Goal: Task Accomplishment & Management: Manage account settings

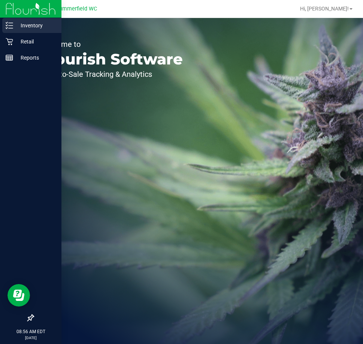
click at [35, 27] on p "Inventory" at bounding box center [35, 25] width 45 height 9
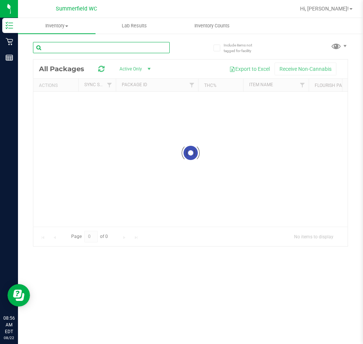
click at [77, 46] on div "Inventory All packages All inventory Waste log Lab Results Inventory Counts" at bounding box center [190, 181] width 345 height 326
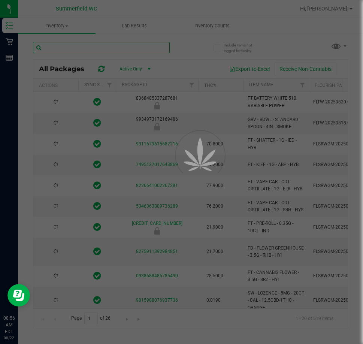
type input "c"
type input "[DATE]"
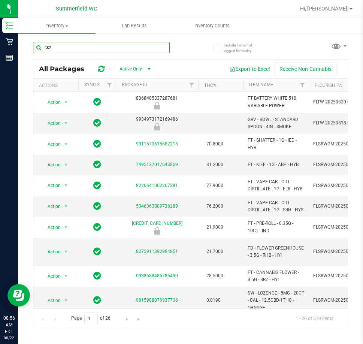
type input "ckz"
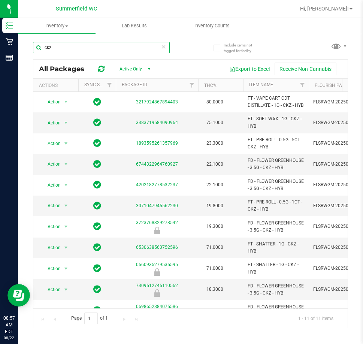
click at [125, 48] on input "ckz" at bounding box center [101, 47] width 137 height 11
click at [165, 87] on th "Package ID" at bounding box center [157, 85] width 82 height 13
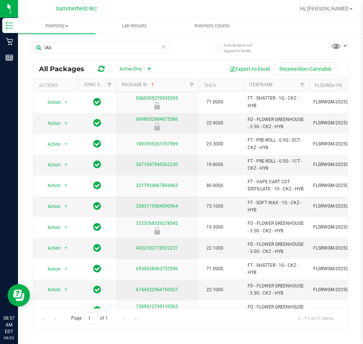
click at [280, 83] on th "Item Name" at bounding box center [276, 85] width 66 height 13
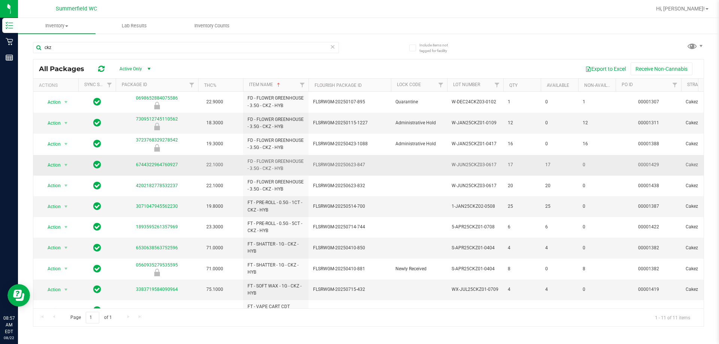
drag, startPoint x: 290, startPoint y: 165, endPoint x: 269, endPoint y: 174, distance: 23.0
click at [268, 174] on td "FD - FLOWER GREENHOUSE - 3.5G - CKZ - HYB" at bounding box center [276, 165] width 66 height 21
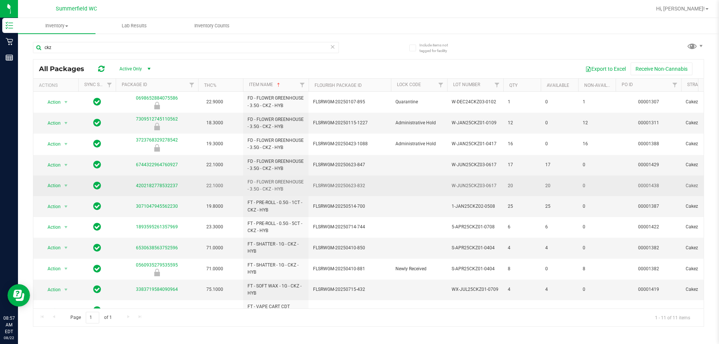
drag, startPoint x: 276, startPoint y: 182, endPoint x: 290, endPoint y: 187, distance: 15.4
click at [282, 184] on span "FD - FLOWER GREENHOUSE - 3.5G - CKZ - HYB" at bounding box center [275, 186] width 57 height 14
drag, startPoint x: 286, startPoint y: 190, endPoint x: 266, endPoint y: 181, distance: 21.8
click at [266, 181] on span "FD - FLOWER GREENHOUSE - 3.5G - CKZ - HYB" at bounding box center [275, 186] width 57 height 14
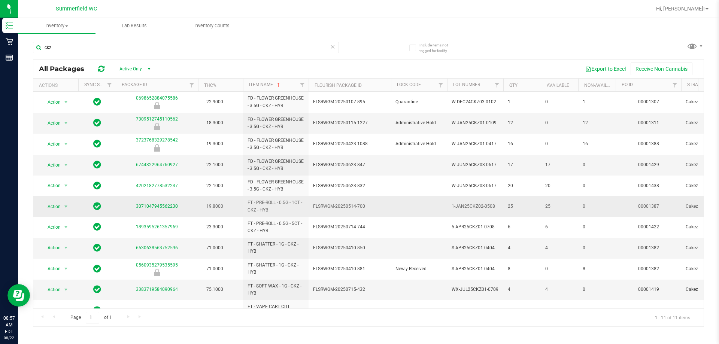
click at [335, 202] on td "FLSRWGM-20250514-700" at bounding box center [349, 206] width 82 height 21
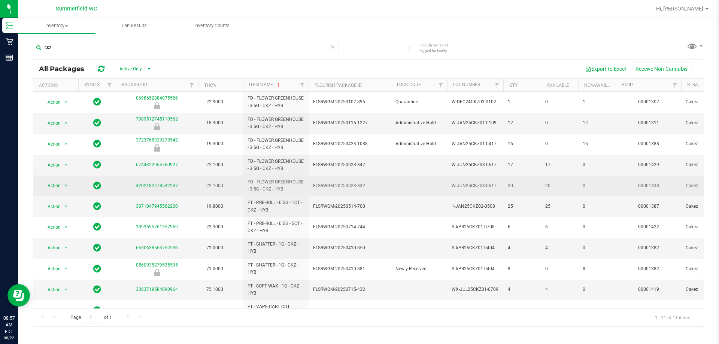
drag, startPoint x: 287, startPoint y: 192, endPoint x: 274, endPoint y: 187, distance: 14.3
click at [274, 187] on span "FD - FLOWER GREENHOUSE - 3.5G - CKZ - HYB" at bounding box center [275, 186] width 57 height 14
drag, startPoint x: 231, startPoint y: 185, endPoint x: 223, endPoint y: 180, distance: 9.2
click at [219, 182] on td "22.1000" at bounding box center [220, 186] width 45 height 21
drag, startPoint x: 259, startPoint y: 178, endPoint x: 275, endPoint y: 181, distance: 16.7
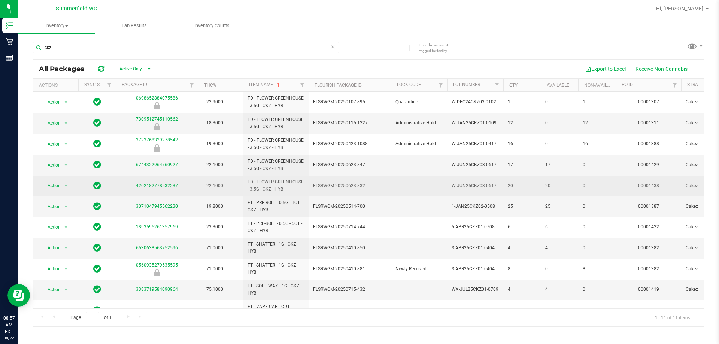
click at [261, 178] on td "FD - FLOWER GREENHOUSE - 3.5G - CKZ - HYB" at bounding box center [276, 186] width 66 height 21
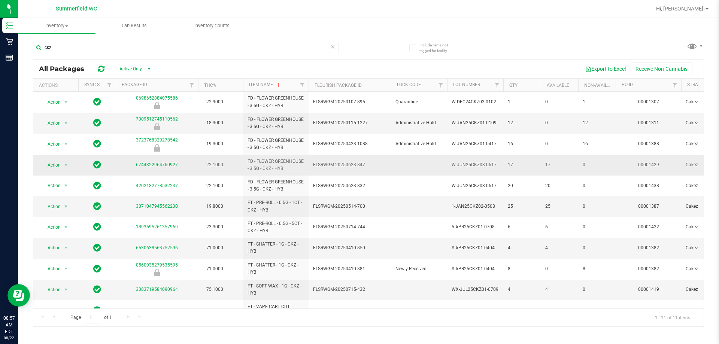
drag, startPoint x: 291, startPoint y: 190, endPoint x: 250, endPoint y: 166, distance: 47.0
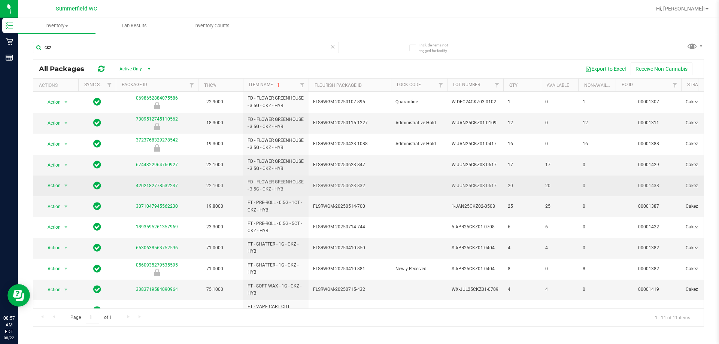
click at [264, 176] on td "FD - FLOWER GREENHOUSE - 3.5G - CKZ - HYB" at bounding box center [276, 186] width 66 height 21
click at [277, 182] on span "FD - FLOWER GREENHOUSE - 3.5G - CKZ - HYB" at bounding box center [275, 186] width 57 height 14
drag, startPoint x: 295, startPoint y: 186, endPoint x: 246, endPoint y: 182, distance: 50.0
click at [246, 182] on td "FD - FLOWER GREENHOUSE - 3.5G - CKZ - HYB" at bounding box center [276, 186] width 66 height 21
click at [279, 177] on td "FD - FLOWER GREENHOUSE - 3.5G - CKZ - HYB" at bounding box center [276, 186] width 66 height 21
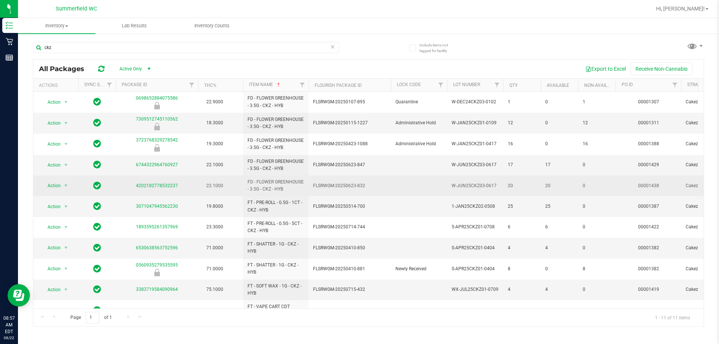
drag, startPoint x: 308, startPoint y: 189, endPoint x: 523, endPoint y: 186, distance: 215.2
click at [362, 186] on span "20" at bounding box center [522, 185] width 28 height 7
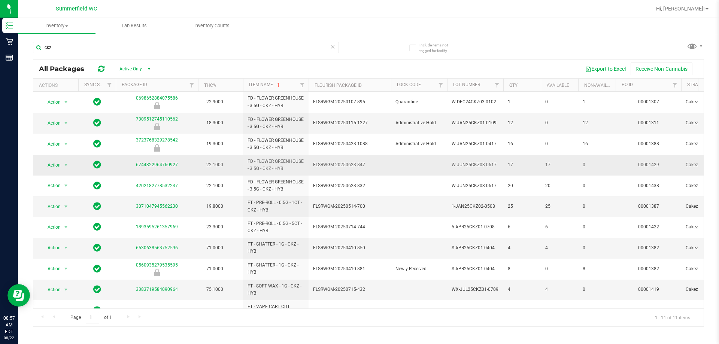
drag, startPoint x: 411, startPoint y: 189, endPoint x: 382, endPoint y: 168, distance: 35.7
click at [362, 166] on span "FLSRWGM-20250623-847" at bounding box center [349, 164] width 73 height 7
click at [362, 165] on td "FLSRWGM-20250623-847" at bounding box center [349, 165] width 82 height 21
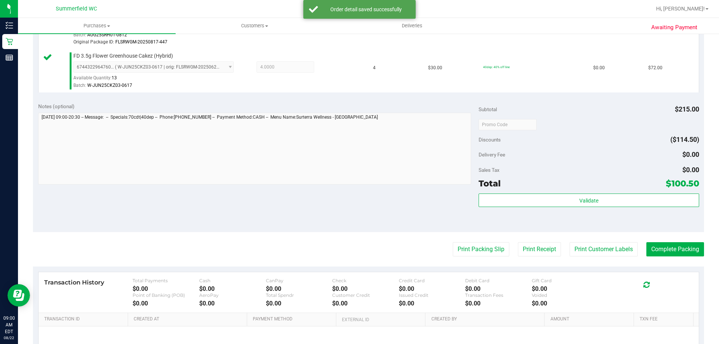
scroll to position [319, 0]
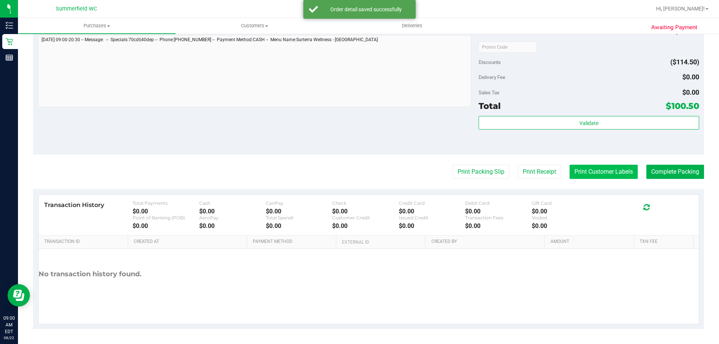
click at [616, 170] on button "Print Customer Labels" at bounding box center [603, 172] width 68 height 14
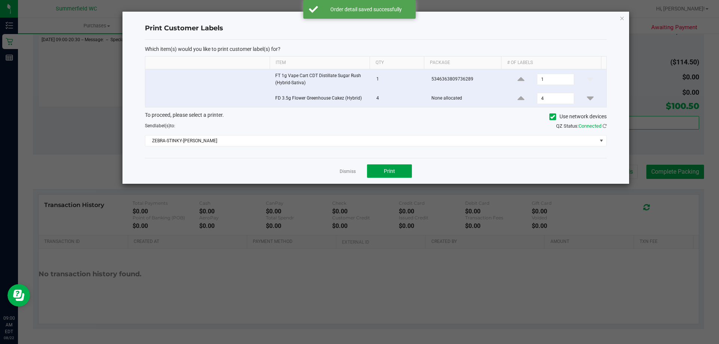
click at [387, 175] on button "Print" at bounding box center [389, 170] width 45 height 13
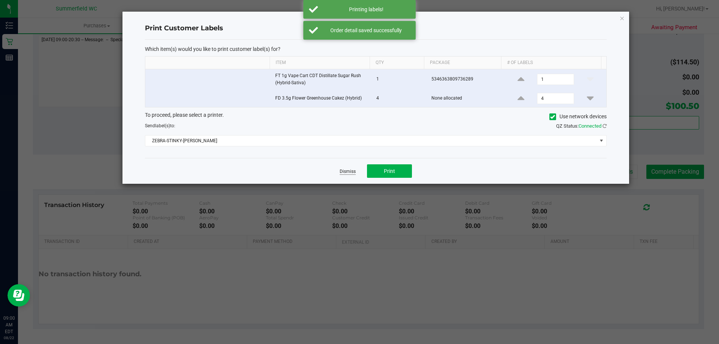
click at [352, 174] on link "Dismiss" at bounding box center [347, 171] width 16 height 6
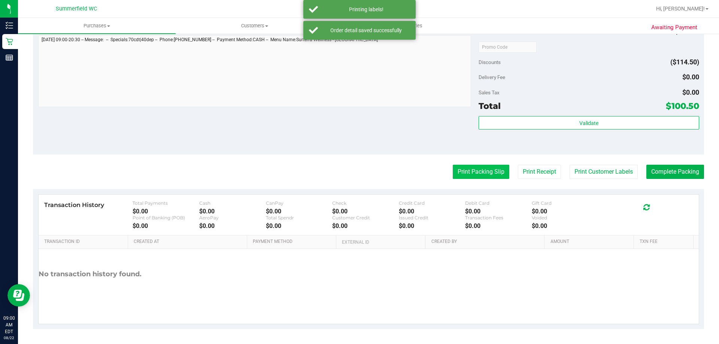
click at [462, 174] on button "Print Packing Slip" at bounding box center [481, 172] width 57 height 14
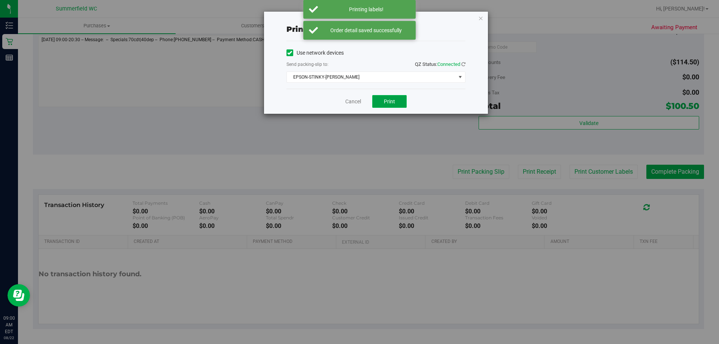
click at [380, 98] on button "Print" at bounding box center [389, 101] width 34 height 13
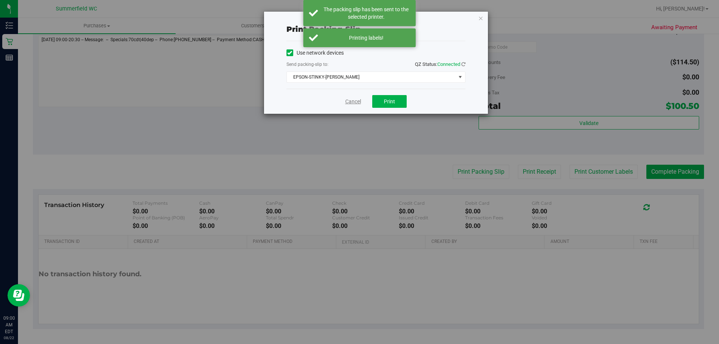
click at [351, 101] on link "Cancel" at bounding box center [353, 102] width 16 height 8
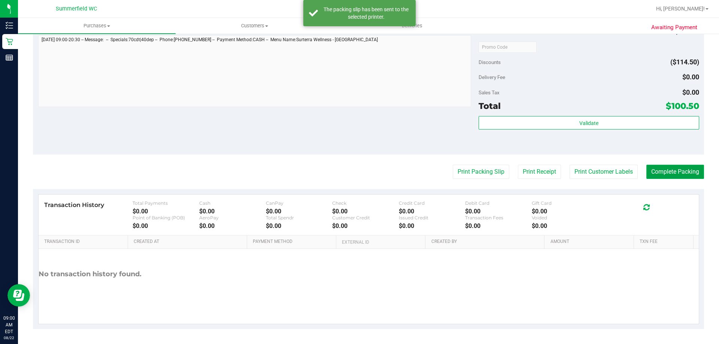
click at [646, 174] on button "Complete Packing" at bounding box center [675, 172] width 58 height 14
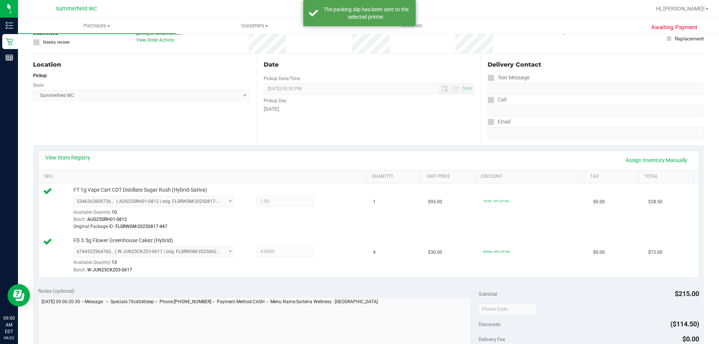
scroll to position [0, 0]
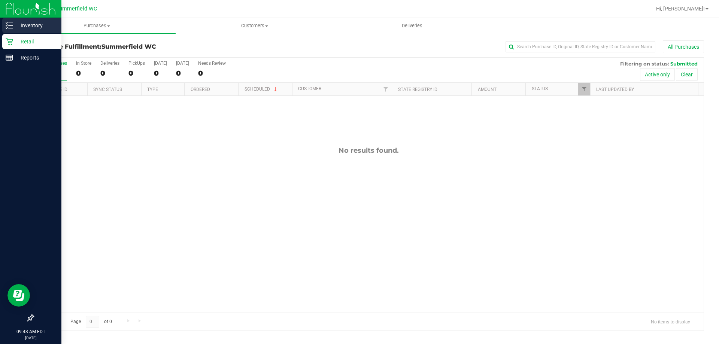
click at [10, 28] on icon at bounding box center [9, 25] width 7 height 7
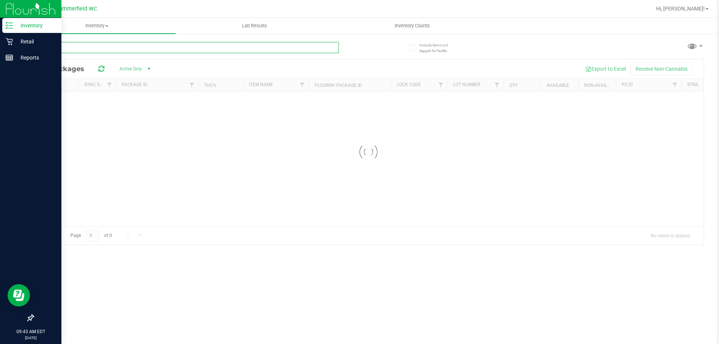
click at [76, 46] on div "Inventory All packages All inventory Waste log Lab Results Inventory Counts" at bounding box center [368, 181] width 701 height 326
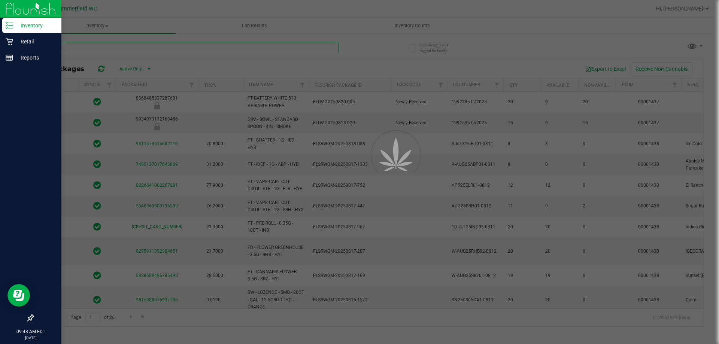
type input "[DATE]"
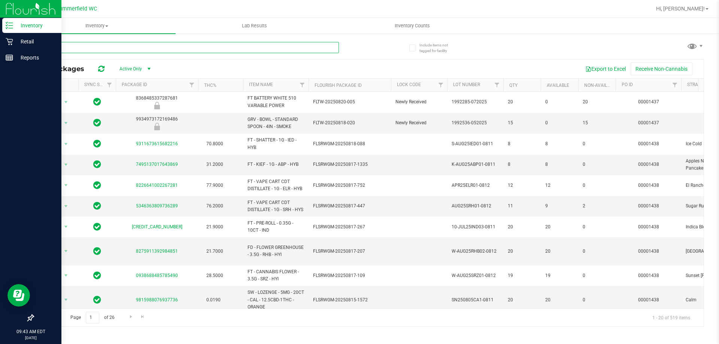
click at [76, 46] on input "text" at bounding box center [186, 47] width 306 height 11
click at [13, 37] on div "Retail" at bounding box center [31, 41] width 59 height 15
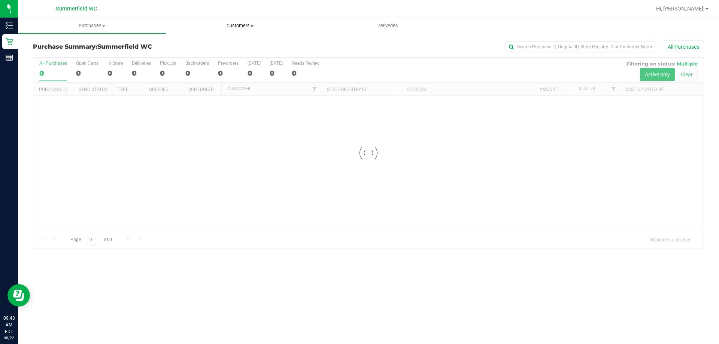
click at [258, 23] on span "Customers" at bounding box center [239, 25] width 147 height 7
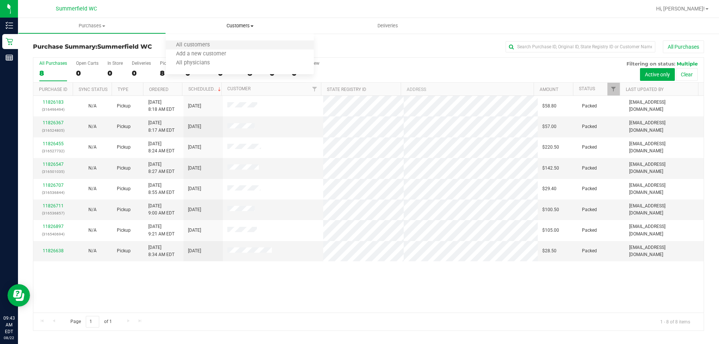
click at [233, 45] on li "All customers" at bounding box center [240, 45] width 148 height 9
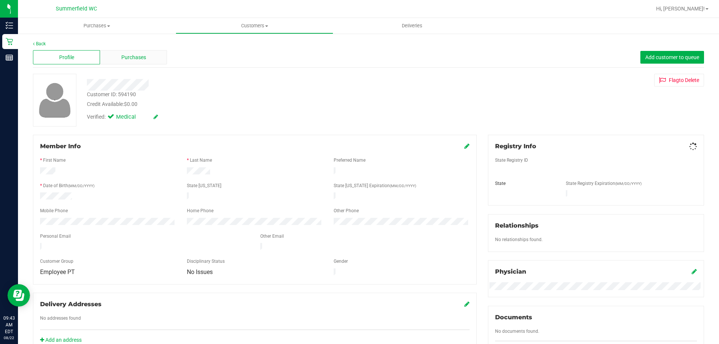
click at [150, 56] on div "Purchases" at bounding box center [133, 57] width 67 height 14
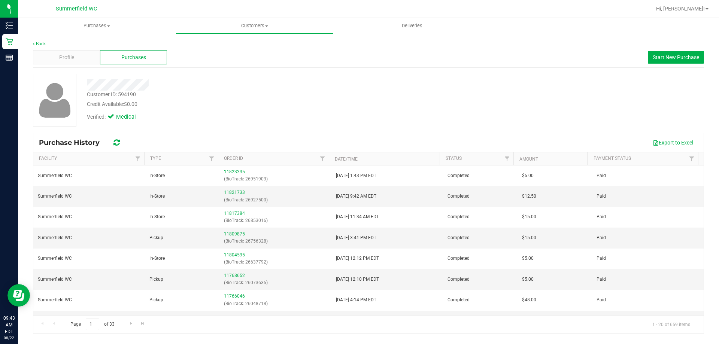
click at [673, 50] on div "Profile Purchases Start New Purchase" at bounding box center [368, 57] width 671 height 21
click at [674, 54] on button "Start New Purchase" at bounding box center [676, 57] width 56 height 13
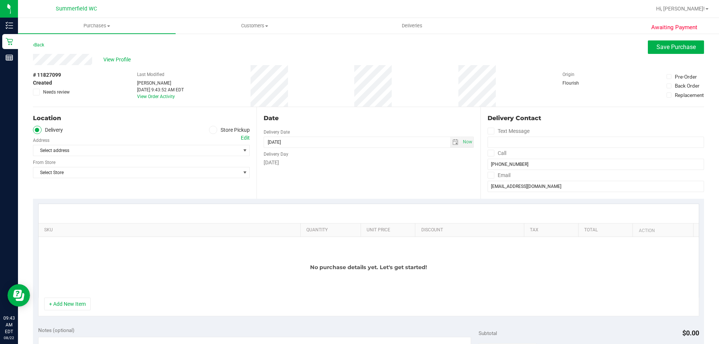
click at [221, 129] on label "Store Pickup" at bounding box center [229, 130] width 41 height 9
click at [0, 0] on input "Store Pickup" at bounding box center [0, 0] width 0 height 0
click at [187, 147] on span "Select Store" at bounding box center [136, 150] width 207 height 10
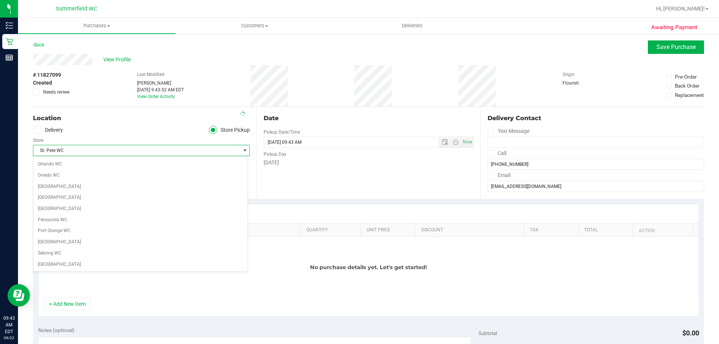
scroll to position [389, 0]
click at [132, 134] on div "Store" at bounding box center [141, 139] width 217 height 11
click at [122, 149] on span "St. Pete WC" at bounding box center [136, 150] width 207 height 10
click at [126, 118] on div "Location" at bounding box center [141, 118] width 217 height 9
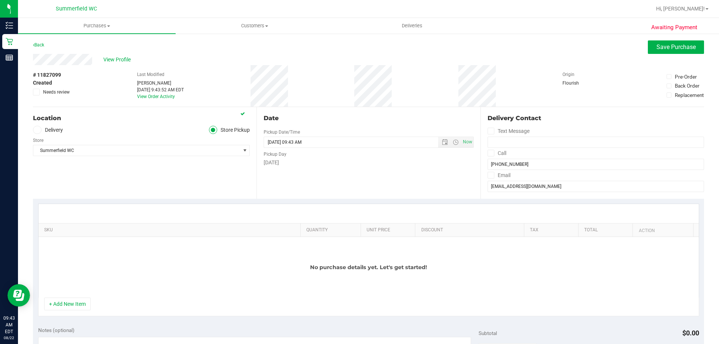
click at [80, 298] on button "+ Add New Item" at bounding box center [67, 304] width 46 height 13
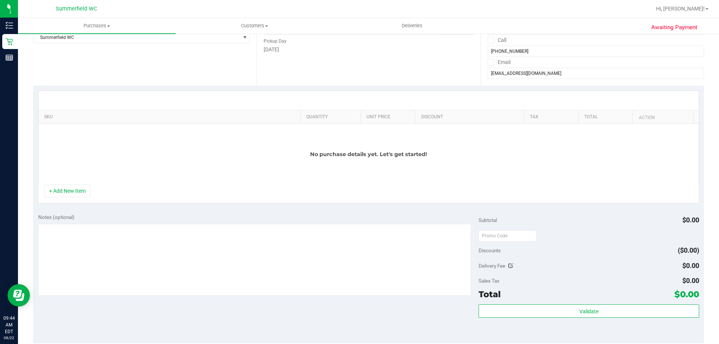
scroll to position [112, 0]
click at [78, 199] on div "+ Add New Item" at bounding box center [368, 194] width 661 height 19
click at [81, 194] on button "+ Add New Item" at bounding box center [67, 191] width 46 height 13
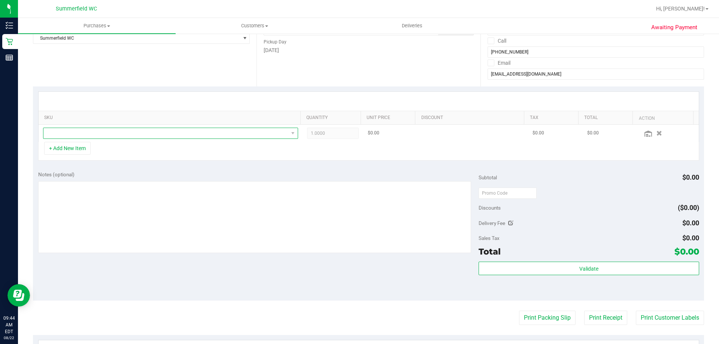
click at [98, 131] on span "NO DATA FOUND" at bounding box center [165, 133] width 245 height 10
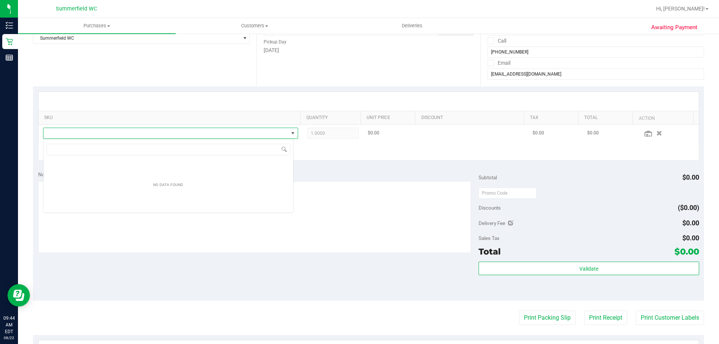
scroll to position [11, 250]
click at [99, 133] on span "NO DATA FOUND" at bounding box center [165, 133] width 245 height 10
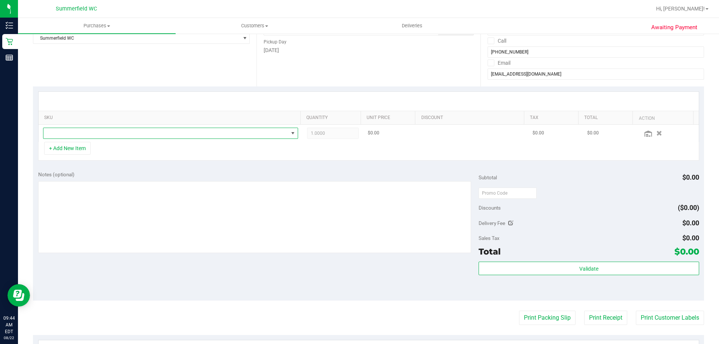
click at [99, 133] on span at bounding box center [165, 133] width 245 height 10
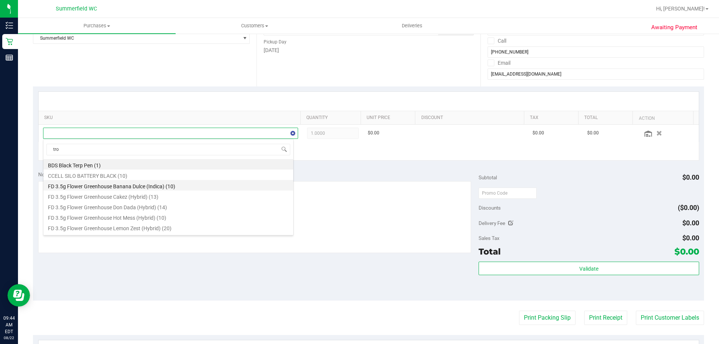
type input "trop"
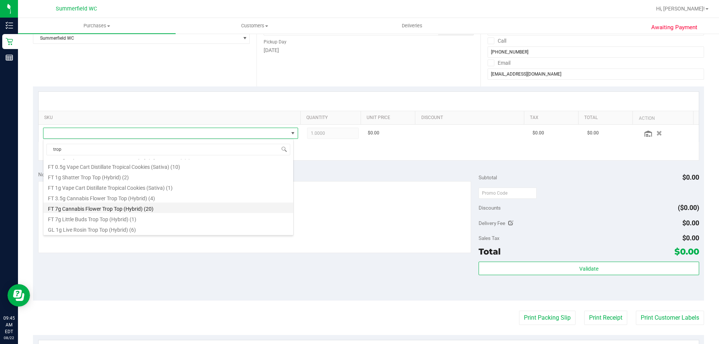
click at [124, 208] on li "FT 7g Cannabis Flower Trop Top (Hybrid) (20)" at bounding box center [168, 207] width 250 height 10
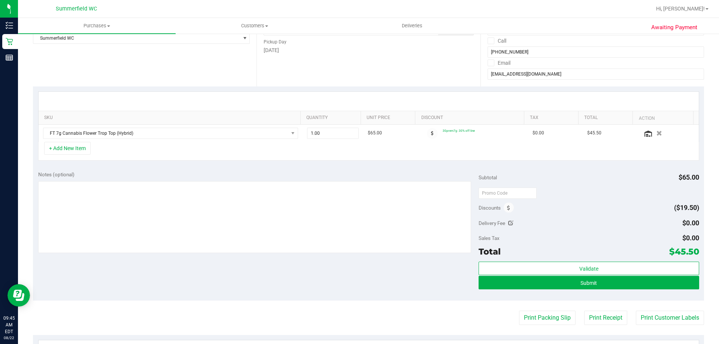
click at [120, 156] on div "+ Add New Item" at bounding box center [368, 151] width 661 height 19
click at [89, 155] on div "+ Add New Item" at bounding box center [368, 151] width 661 height 19
click at [82, 152] on button "+ Add New Item" at bounding box center [67, 148] width 46 height 13
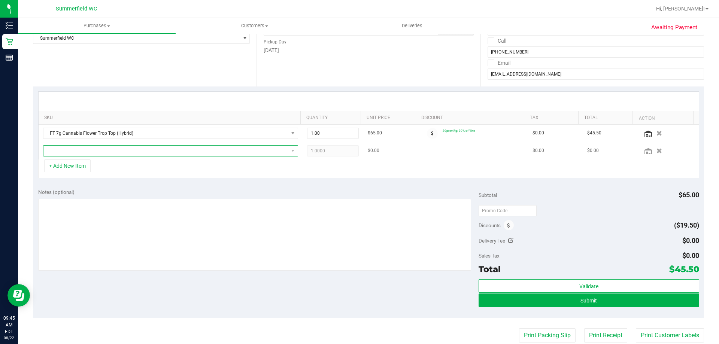
click at [87, 153] on span "NO DATA FOUND" at bounding box center [165, 151] width 245 height 10
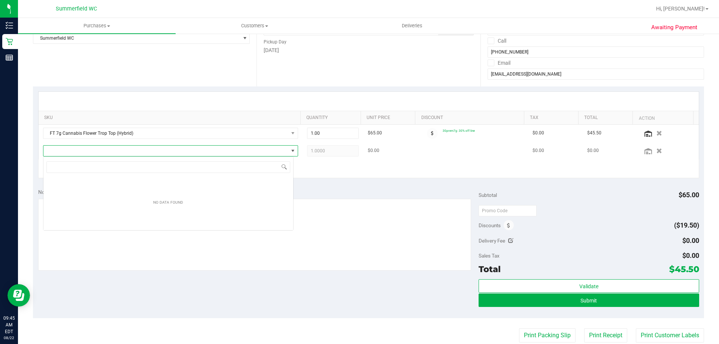
scroll to position [11, 250]
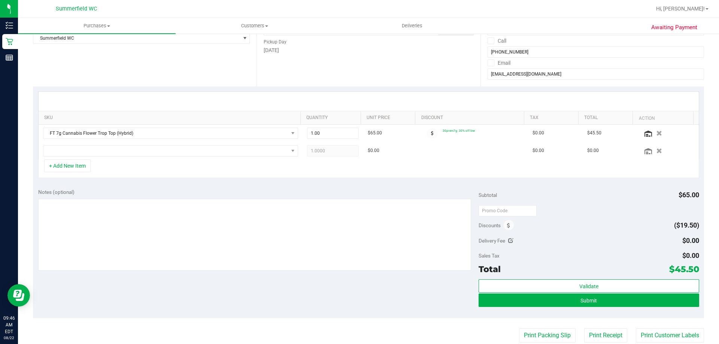
click at [145, 184] on div "Notes (optional) Subtotal $65.00 Discounts ($19.50) Delivery Fee $0.00 Sales Ta…" at bounding box center [368, 250] width 671 height 135
click at [190, 154] on span "NO DATA FOUND" at bounding box center [165, 151] width 245 height 10
click at [204, 154] on span "NO DATA FOUND" at bounding box center [165, 151] width 245 height 10
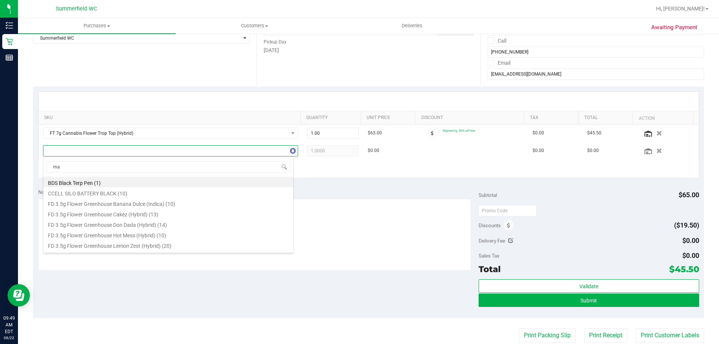
type input "maw"
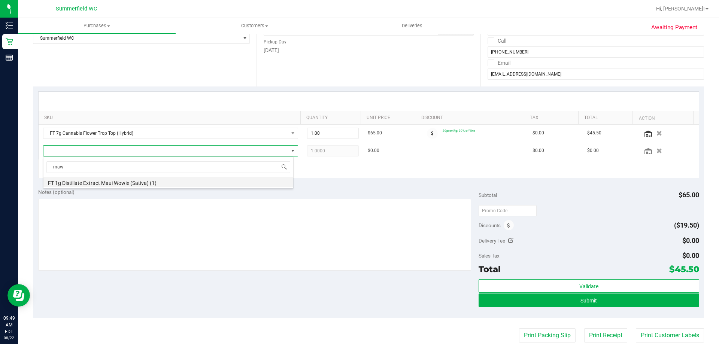
click at [159, 184] on li "FT 1g Distillate Extract Maui Wowie (Sativa) (1)" at bounding box center [168, 182] width 250 height 10
click at [173, 184] on div "Notes (optional) Subtotal $65.00 Discounts ($19.50) Delivery Fee $0.00 Sales Ta…" at bounding box center [368, 250] width 671 height 135
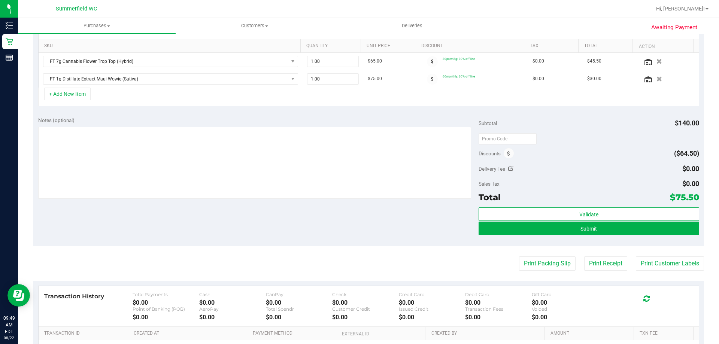
scroll to position [187, 0]
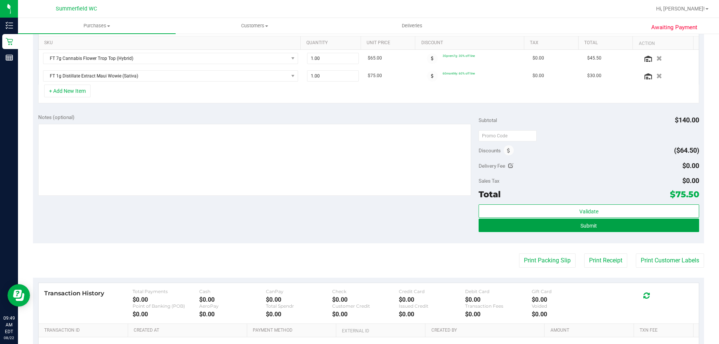
click at [580, 225] on span "Submit" at bounding box center [588, 226] width 16 height 6
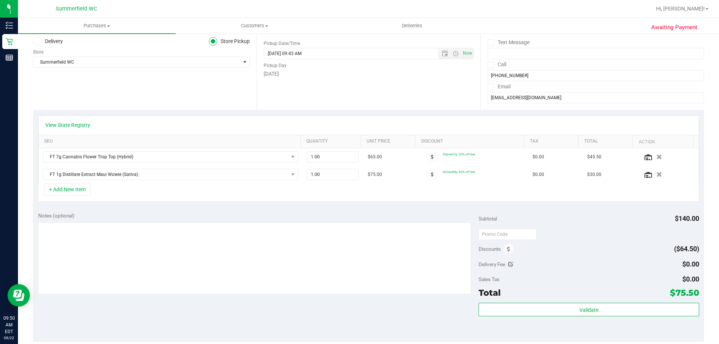
scroll to position [75, 0]
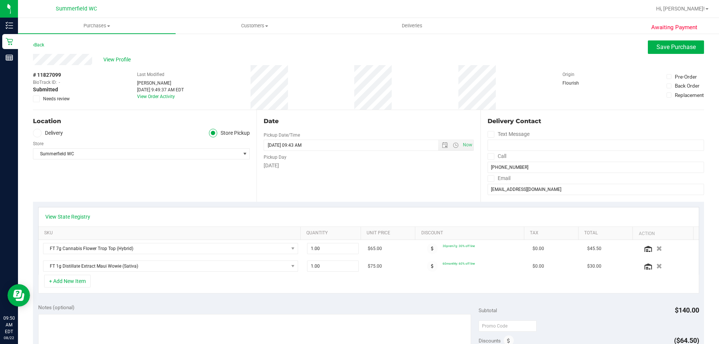
click at [141, 185] on div "Location Delivery Store Pickup Store Summerfield WC Select Store Bonita Springs…" at bounding box center [144, 156] width 223 height 92
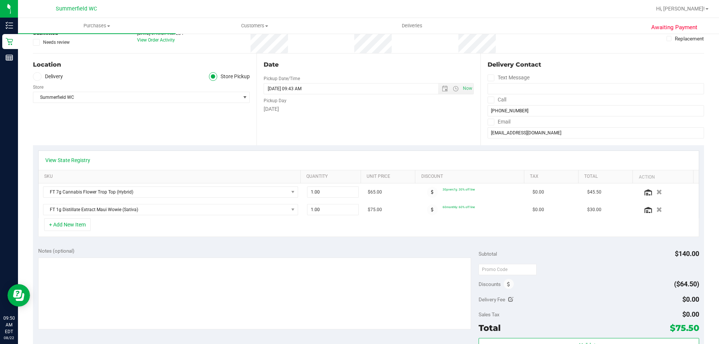
scroll to position [279, 0]
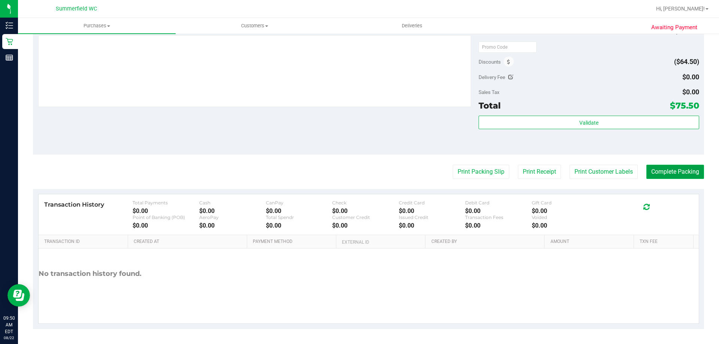
click at [659, 177] on button "Complete Packing" at bounding box center [675, 172] width 58 height 14
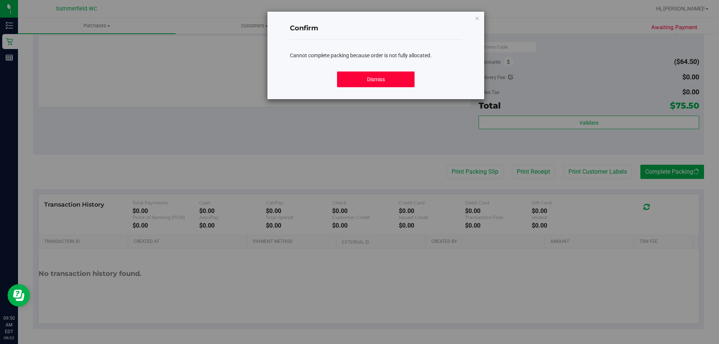
click at [375, 86] on button "Dismiss" at bounding box center [375, 79] width 77 height 16
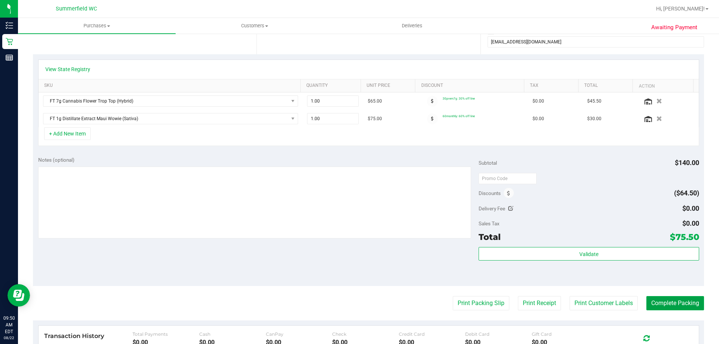
scroll to position [54, 0]
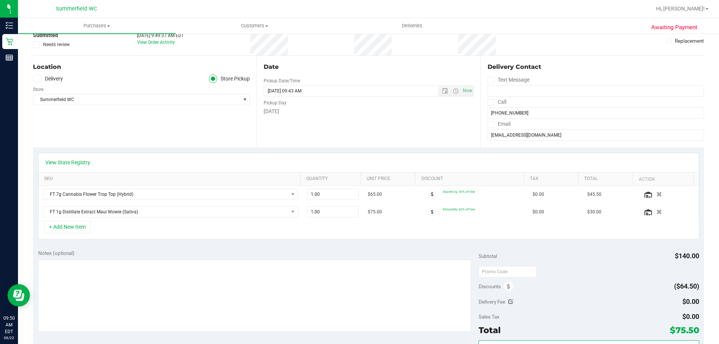
click at [167, 124] on div "Location Delivery Store Pickup Store Summerfield WC Select Store Bonita Springs…" at bounding box center [144, 102] width 223 height 92
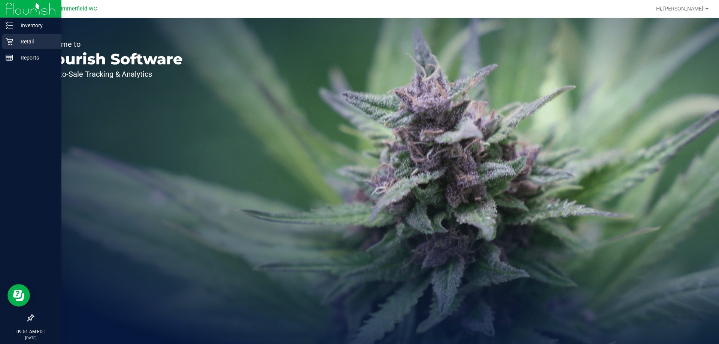
click at [19, 38] on p "Retail" at bounding box center [35, 41] width 45 height 9
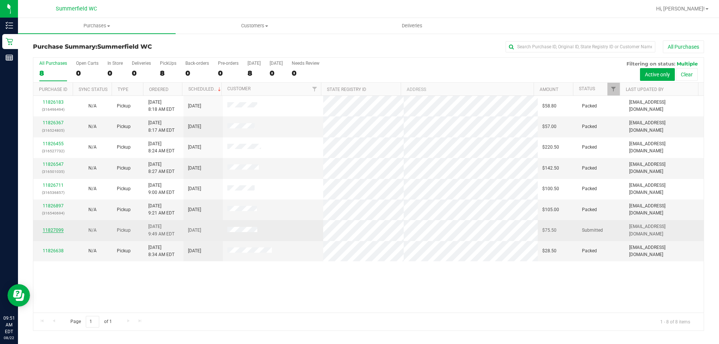
click at [51, 232] on link "11827099" at bounding box center [53, 230] width 21 height 5
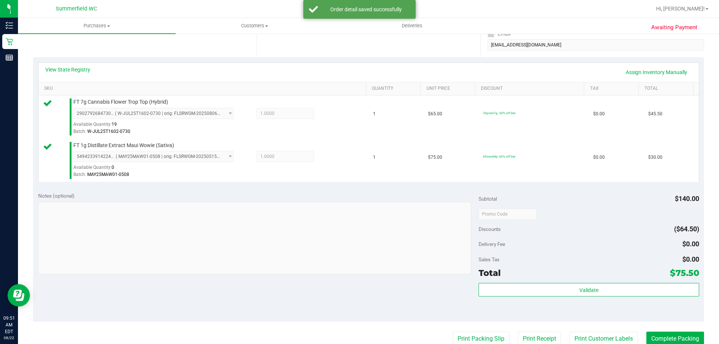
scroll to position [262, 0]
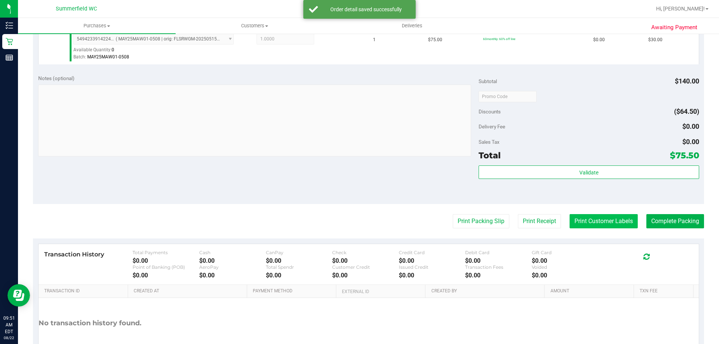
click at [581, 217] on button "Print Customer Labels" at bounding box center [603, 221] width 68 height 14
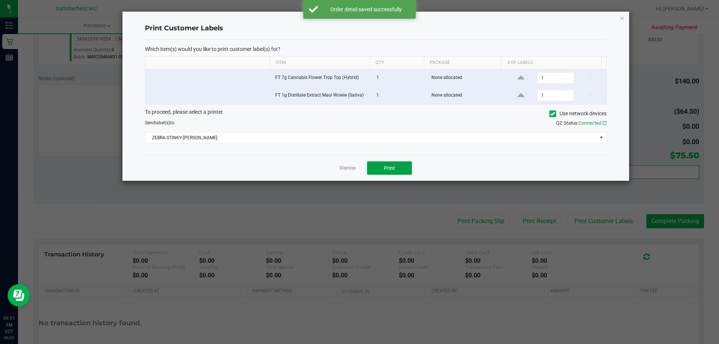
click at [387, 165] on span "Print" at bounding box center [389, 168] width 11 height 6
click at [343, 170] on link "Dismiss" at bounding box center [347, 168] width 16 height 6
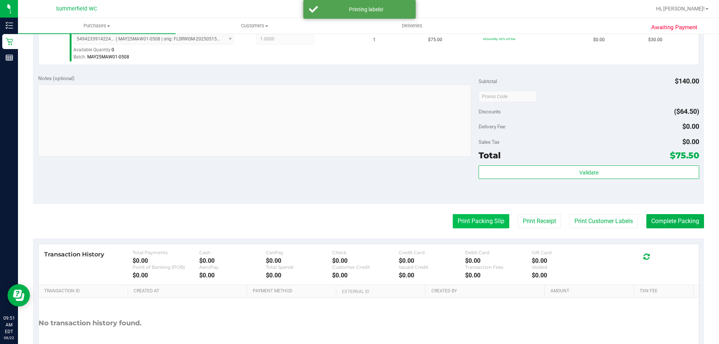
click at [472, 226] on button "Print Packing Slip" at bounding box center [481, 221] width 57 height 14
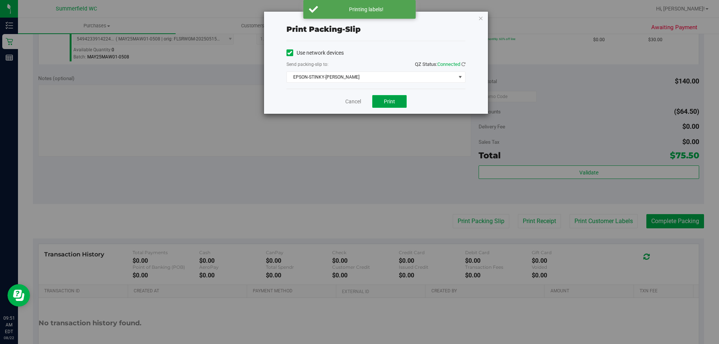
click at [390, 104] on span "Print" at bounding box center [389, 101] width 11 height 6
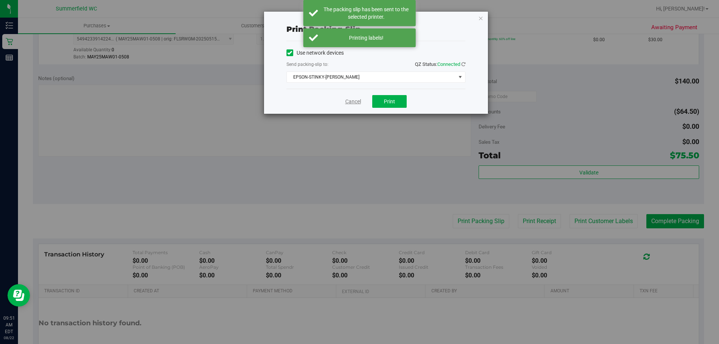
click at [352, 103] on link "Cancel" at bounding box center [353, 102] width 16 height 8
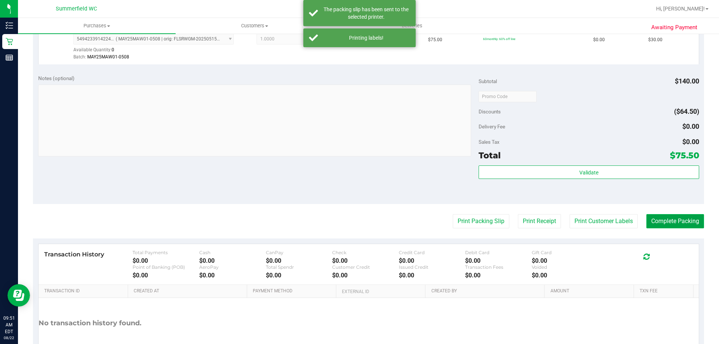
click at [665, 216] on button "Complete Packing" at bounding box center [675, 221] width 58 height 14
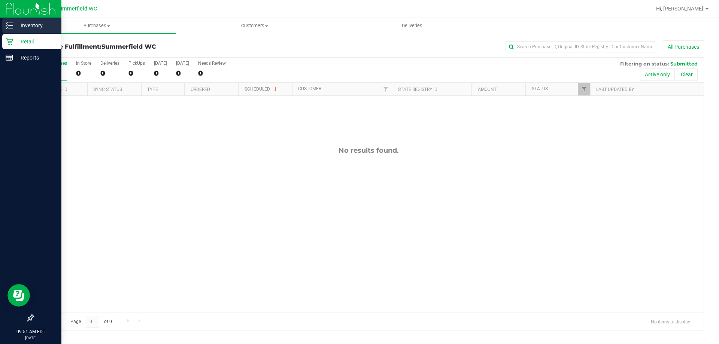
click at [13, 23] on p "Inventory" at bounding box center [35, 25] width 45 height 9
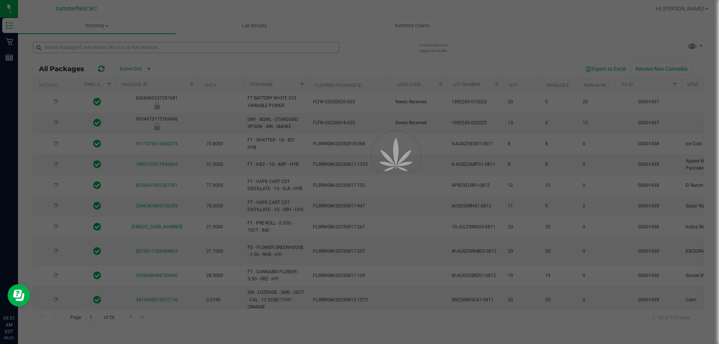
click at [81, 48] on div at bounding box center [359, 172] width 719 height 344
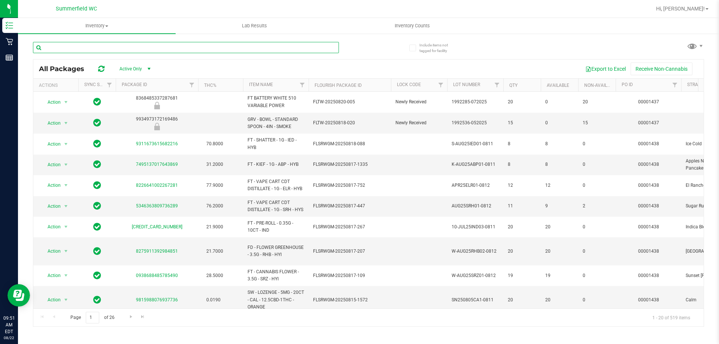
click at [81, 48] on input "text" at bounding box center [186, 47] width 306 height 11
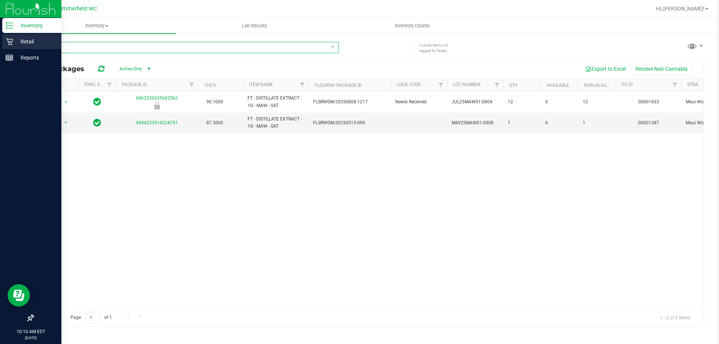
type input "maw"
click at [12, 45] on icon at bounding box center [9, 41] width 7 height 7
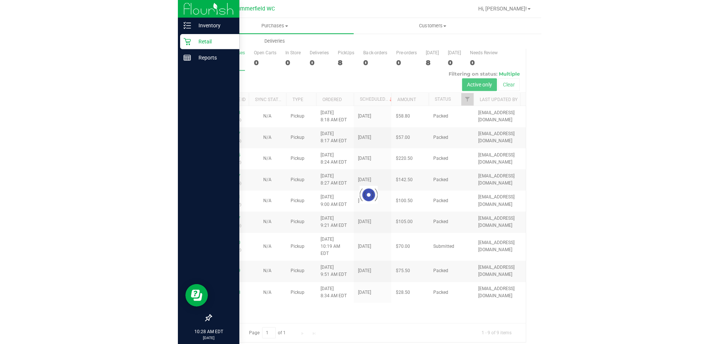
scroll to position [17, 0]
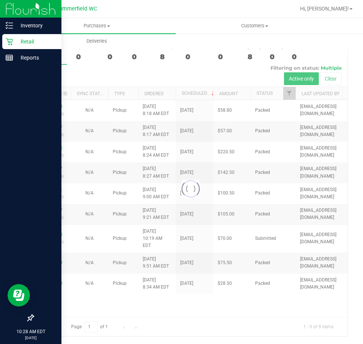
click at [51, 231] on div at bounding box center [190, 188] width 314 height 295
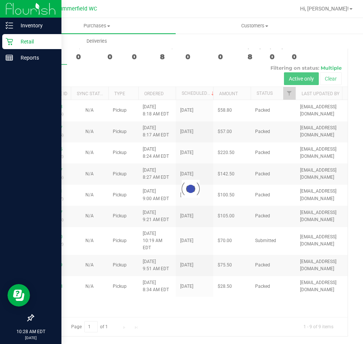
click at [9, 40] on icon at bounding box center [9, 41] width 7 height 7
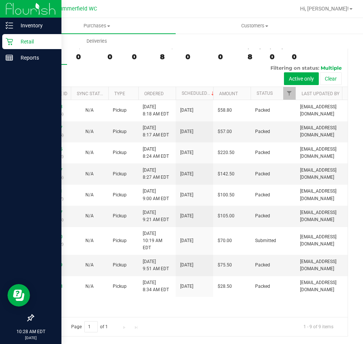
click at [11, 37] on div "Retail" at bounding box center [31, 41] width 59 height 15
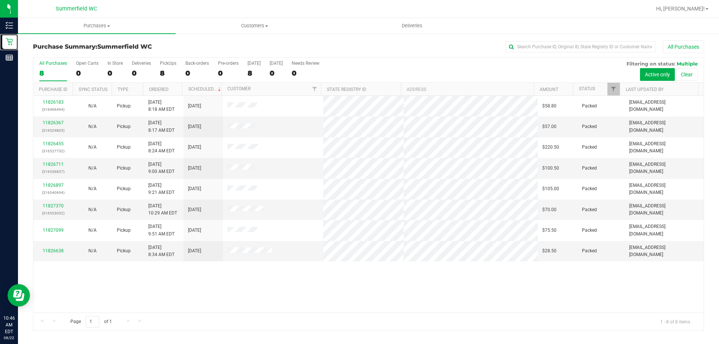
scroll to position [0, 0]
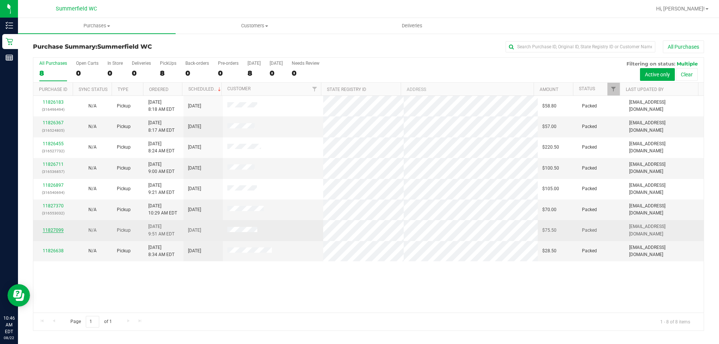
click at [55, 231] on link "11827099" at bounding box center [53, 230] width 21 height 5
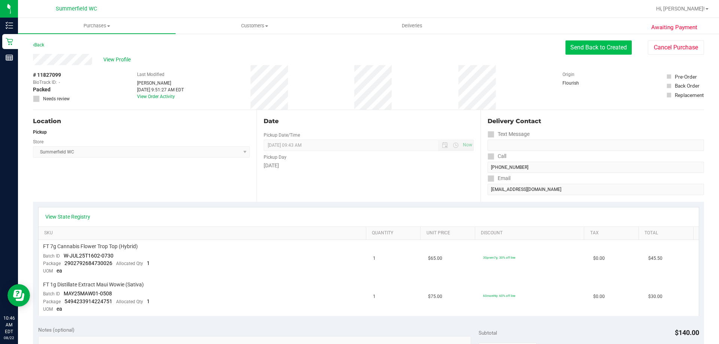
click at [579, 41] on button "Send Back to Created" at bounding box center [598, 47] width 66 height 14
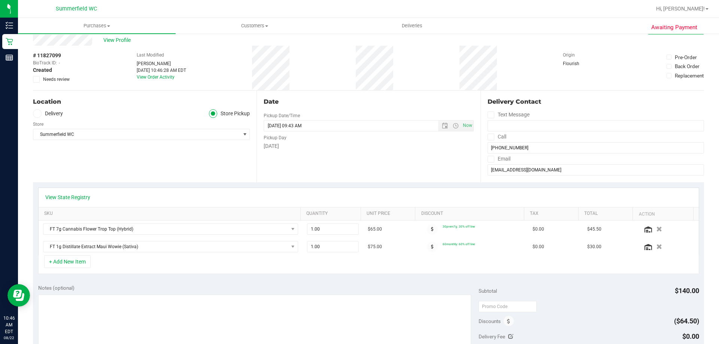
scroll to position [37, 0]
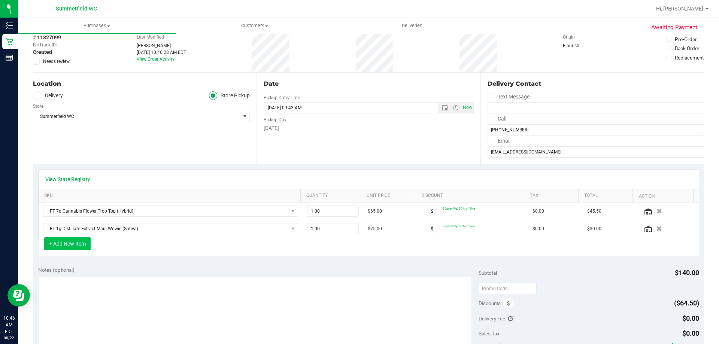
click at [79, 247] on button "+ Add New Item" at bounding box center [67, 243] width 46 height 13
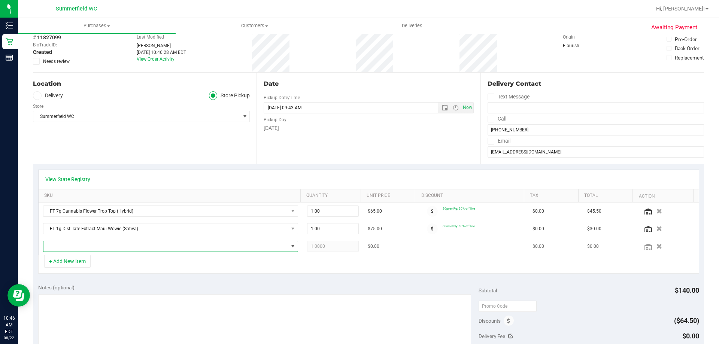
click at [98, 246] on span "NO DATA FOUND" at bounding box center [165, 246] width 245 height 10
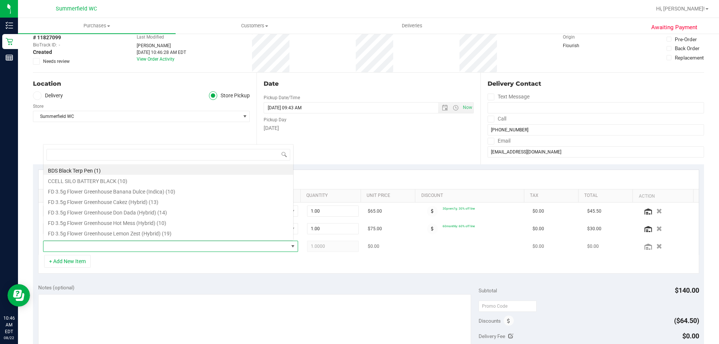
scroll to position [11, 248]
type input "tsk"
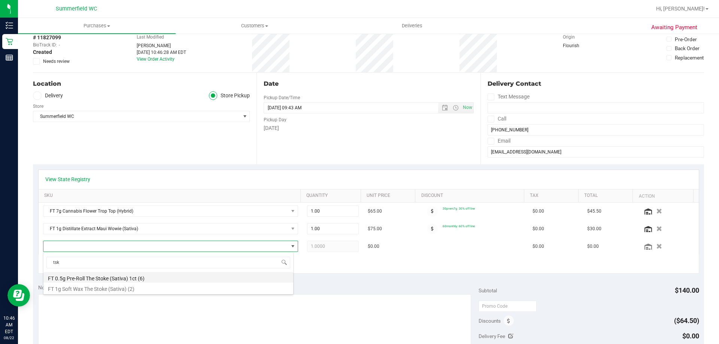
click at [120, 280] on li "FT 0.5g Pre-Roll The Stoke (Sativa) 1ct (6)" at bounding box center [168, 277] width 250 height 10
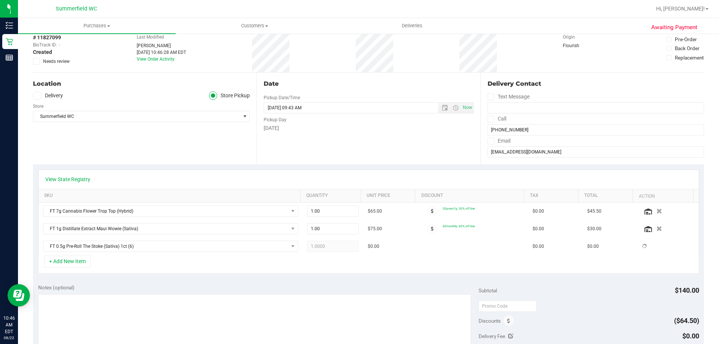
click at [119, 268] on div "+ Add New Item" at bounding box center [368, 264] width 661 height 19
click at [331, 245] on span "1.00 1" at bounding box center [333, 246] width 52 height 11
type input "2"
type input "2.00"
click at [320, 264] on div "+ Add New Item" at bounding box center [368, 264] width 661 height 19
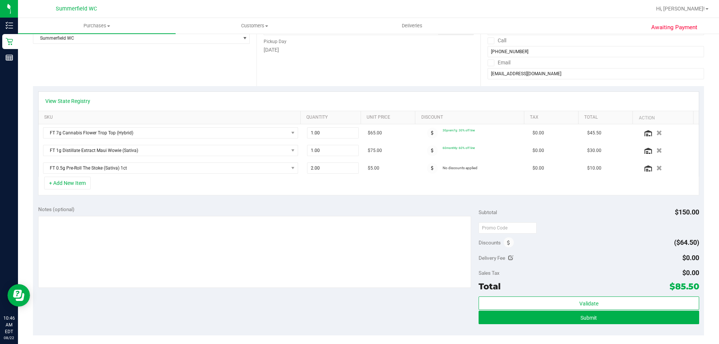
scroll to position [0, 0]
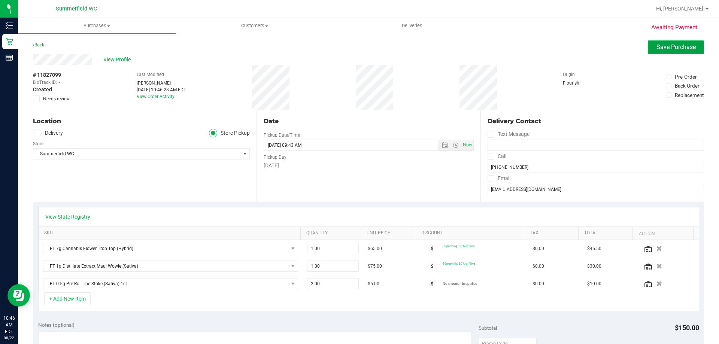
click at [648, 45] on button "Save Purchase" at bounding box center [676, 46] width 56 height 13
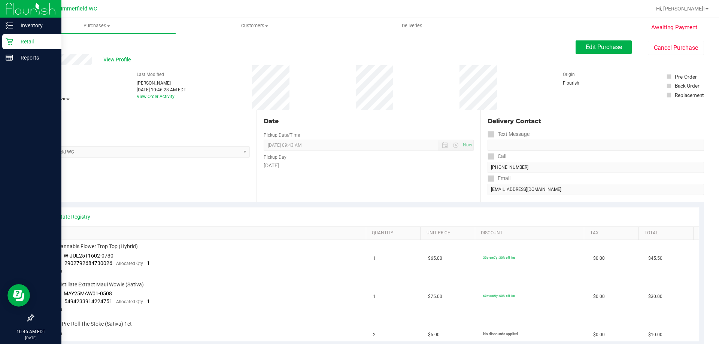
click at [10, 39] on icon at bounding box center [9, 41] width 7 height 7
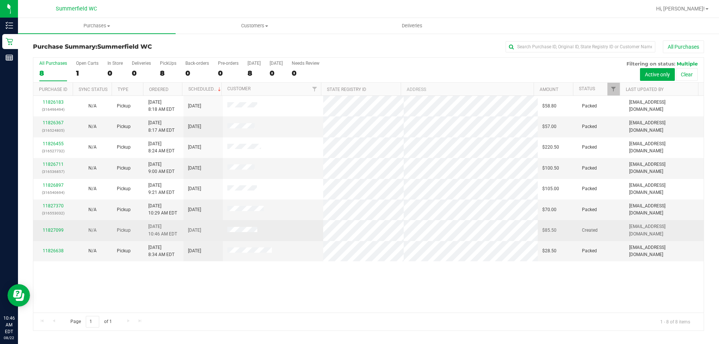
click at [56, 233] on div "11827099" at bounding box center [53, 230] width 30 height 7
click at [56, 226] on td "11827099" at bounding box center [52, 230] width 39 height 21
click at [61, 228] on link "11827099" at bounding box center [53, 230] width 21 height 5
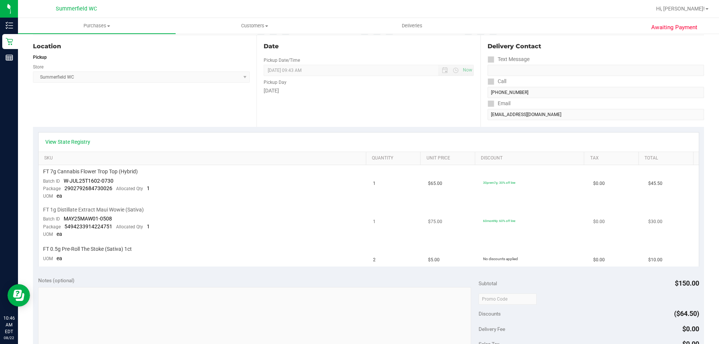
click at [184, 226] on td "FT 1g Distillate Extract Maui Wowie (Sativa) Batch ID MAY25MAW01-0508 Package 5…" at bounding box center [204, 222] width 330 height 38
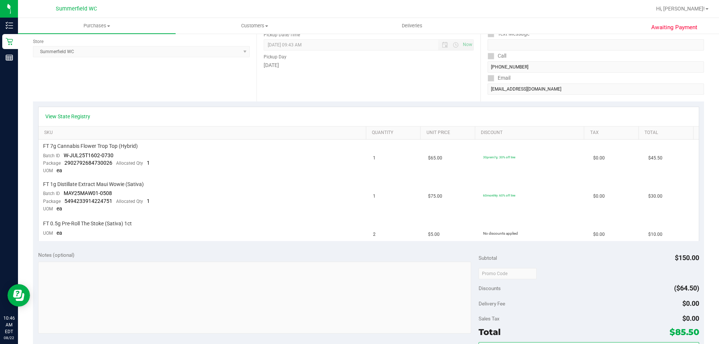
scroll to position [150, 0]
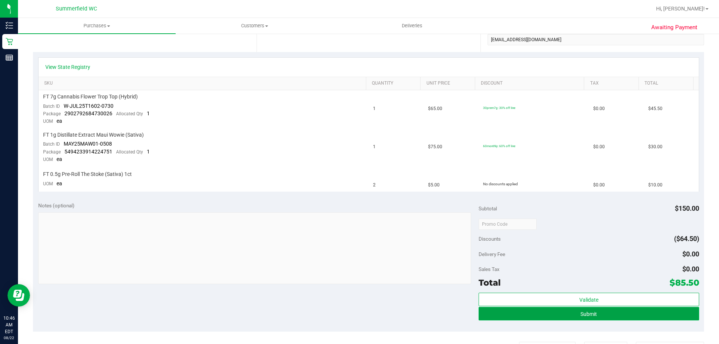
click at [563, 312] on button "Submit" at bounding box center [588, 313] width 220 height 13
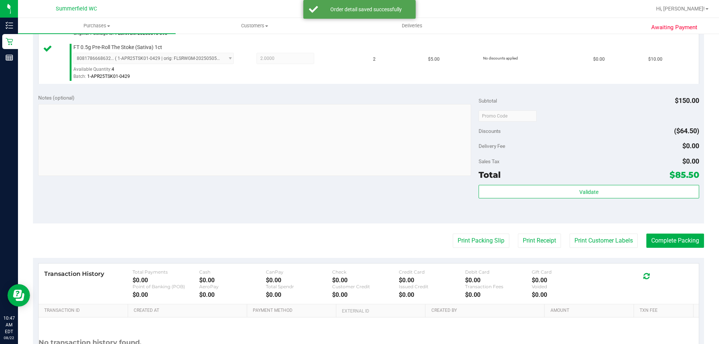
scroll to position [294, 0]
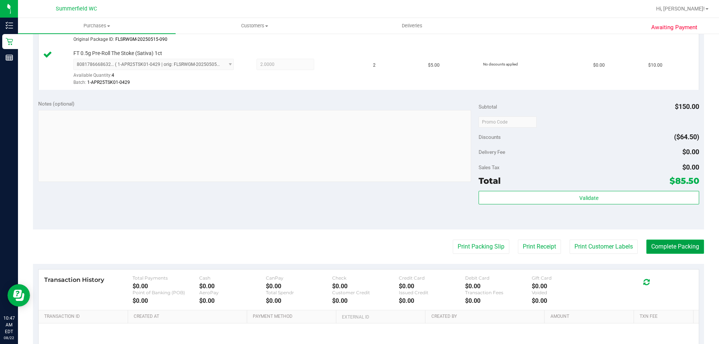
click at [658, 242] on button "Complete Packing" at bounding box center [675, 247] width 58 height 14
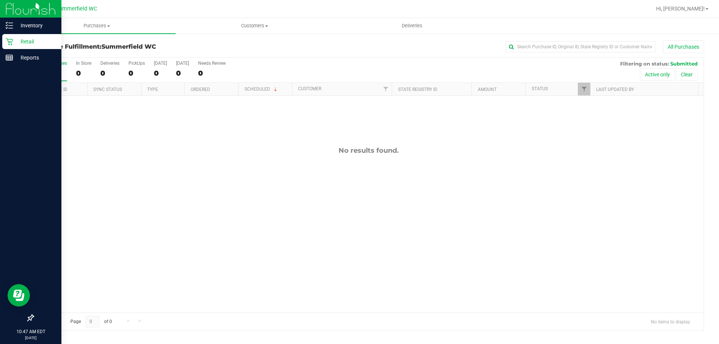
click at [8, 36] on div "Retail" at bounding box center [31, 41] width 59 height 15
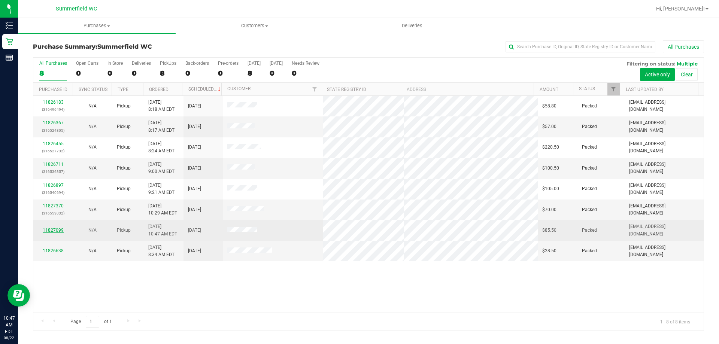
click at [60, 229] on link "11827099" at bounding box center [53, 230] width 21 height 5
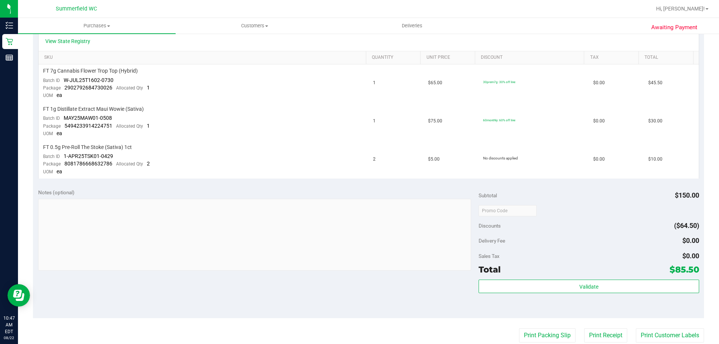
scroll to position [225, 0]
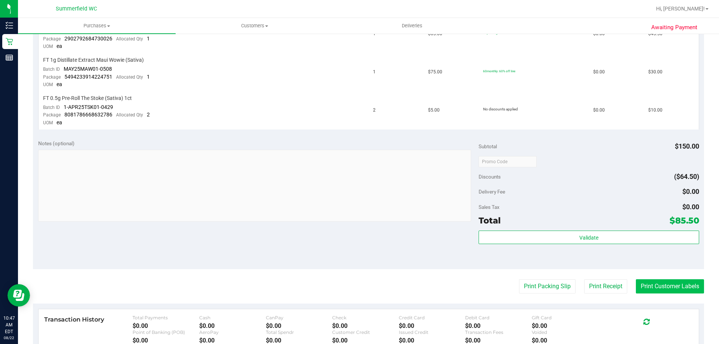
click at [662, 288] on button "Print Customer Labels" at bounding box center [670, 286] width 68 height 14
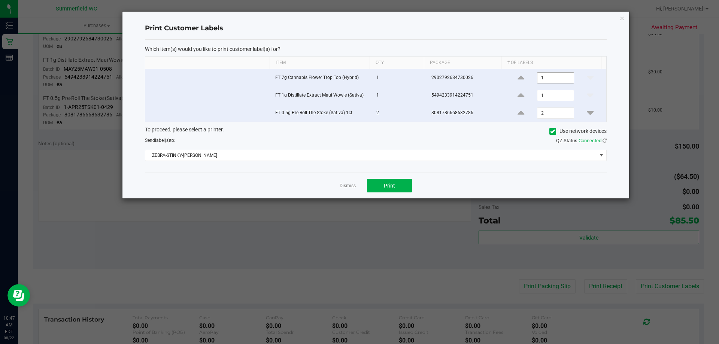
click at [548, 79] on input "1" at bounding box center [555, 78] width 36 height 10
type input "1"
click at [551, 93] on input "1" at bounding box center [555, 95] width 36 height 10
type input "1"
click at [400, 187] on button "Print" at bounding box center [389, 185] width 45 height 13
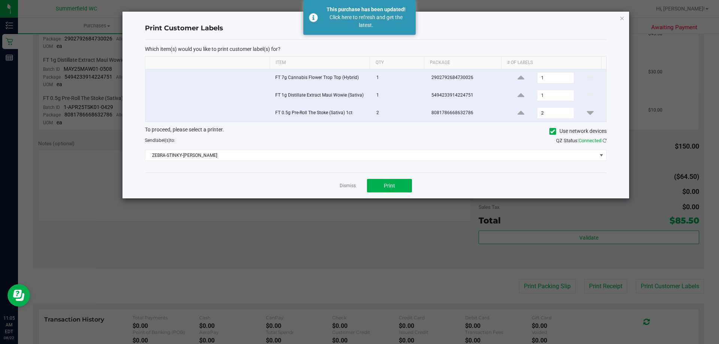
click at [346, 180] on div "Dismiss Print" at bounding box center [376, 186] width 462 height 26
click at [346, 185] on link "Dismiss" at bounding box center [347, 186] width 16 height 6
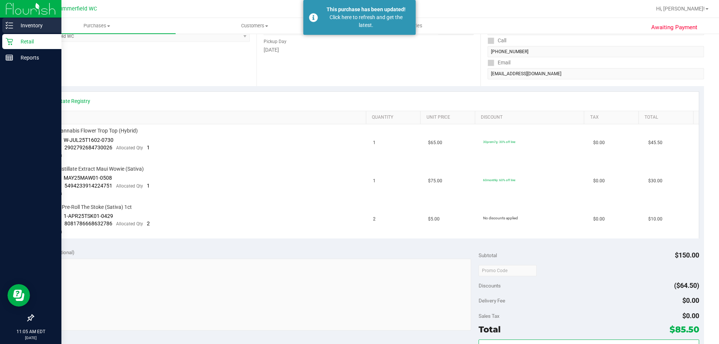
scroll to position [0, 0]
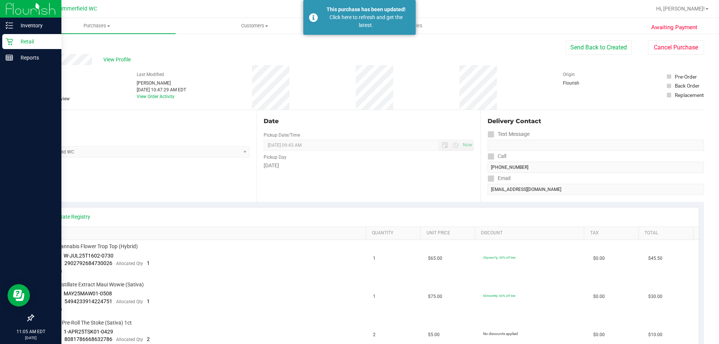
click at [8, 36] on div "Retail" at bounding box center [31, 41] width 59 height 15
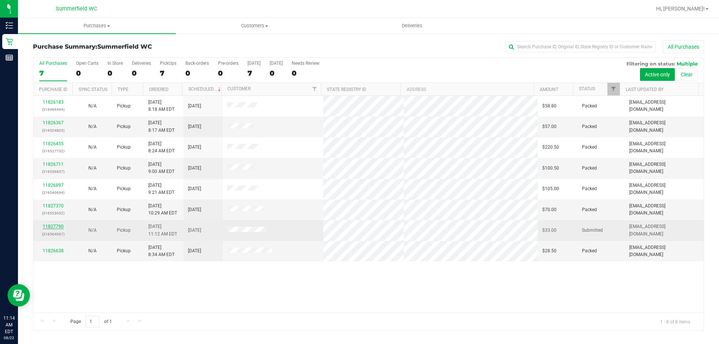
click at [60, 225] on link "11827790" at bounding box center [53, 226] width 21 height 5
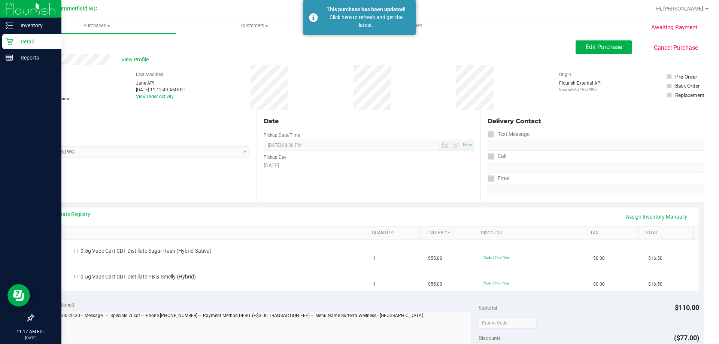
click at [6, 39] on icon at bounding box center [9, 41] width 7 height 7
